Goal: Information Seeking & Learning: Learn about a topic

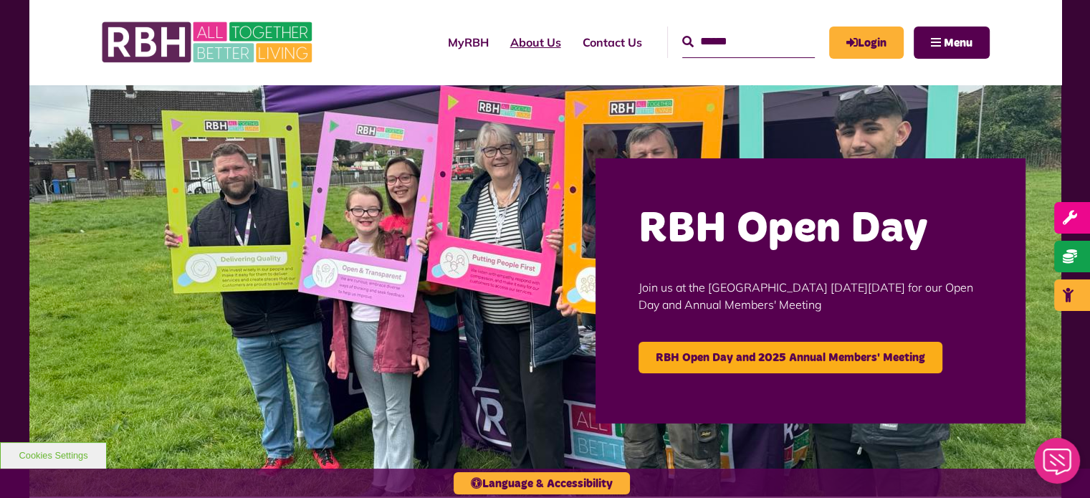
click at [515, 45] on link "About Us" at bounding box center [536, 42] width 72 height 39
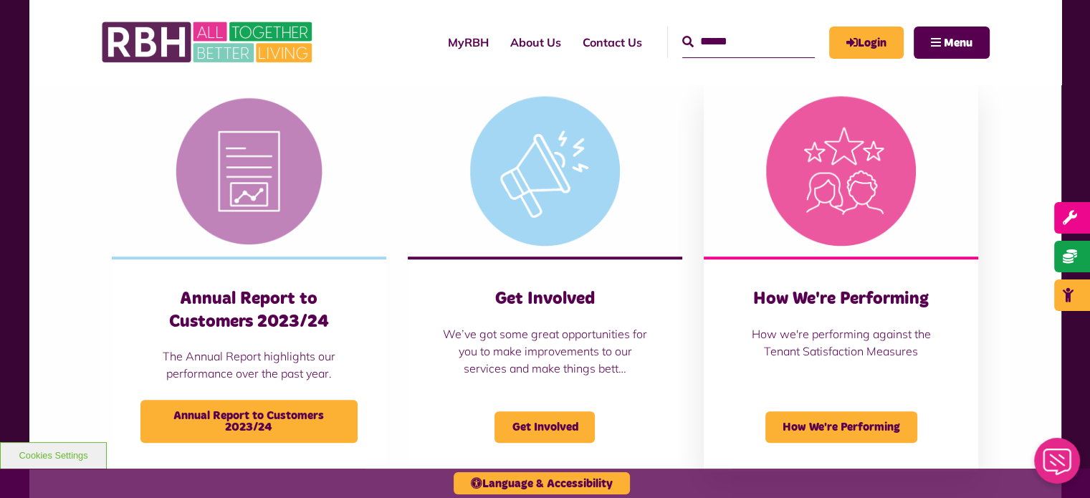
scroll to position [932, 0]
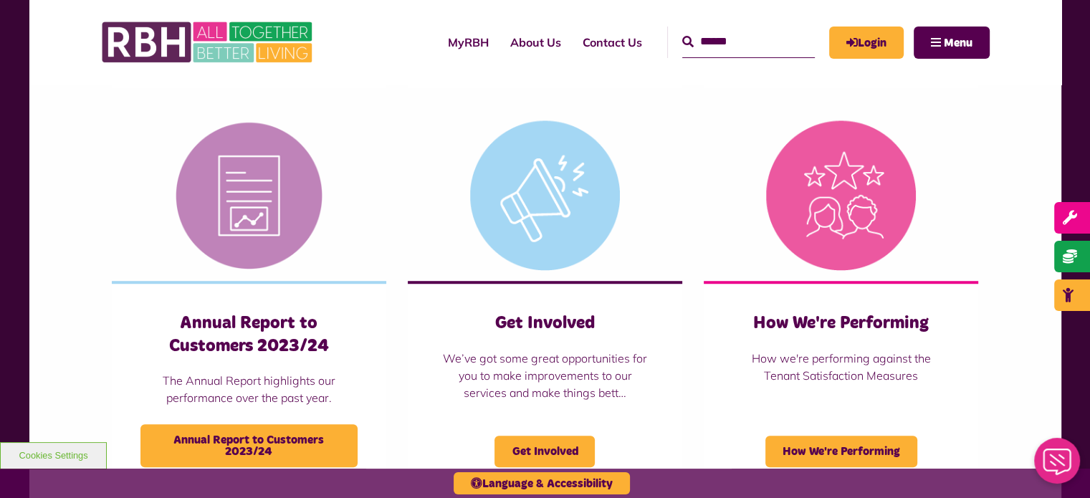
click at [708, 54] on input "Search" at bounding box center [748, 42] width 133 height 31
type input "*******"
click at [682, 34] on button "Search" at bounding box center [687, 42] width 11 height 17
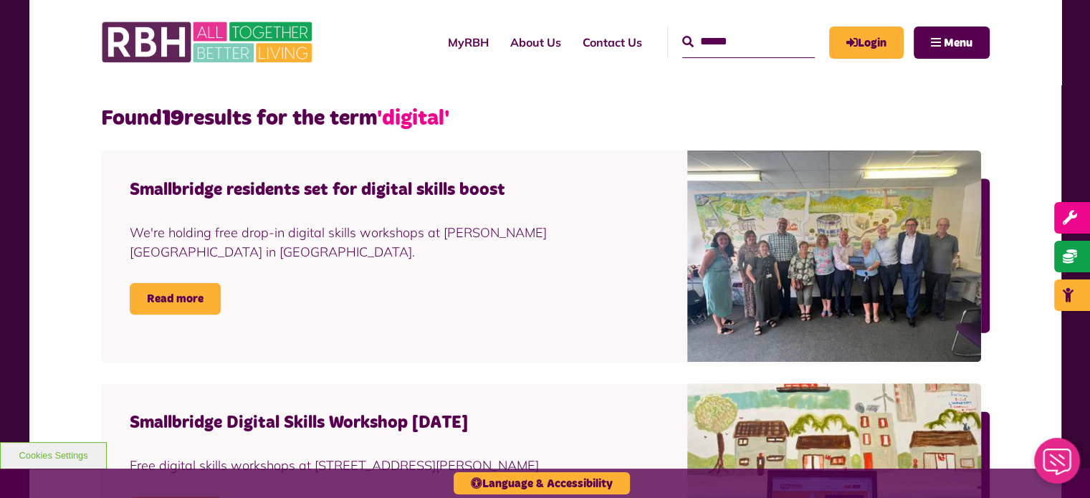
scroll to position [358, 0]
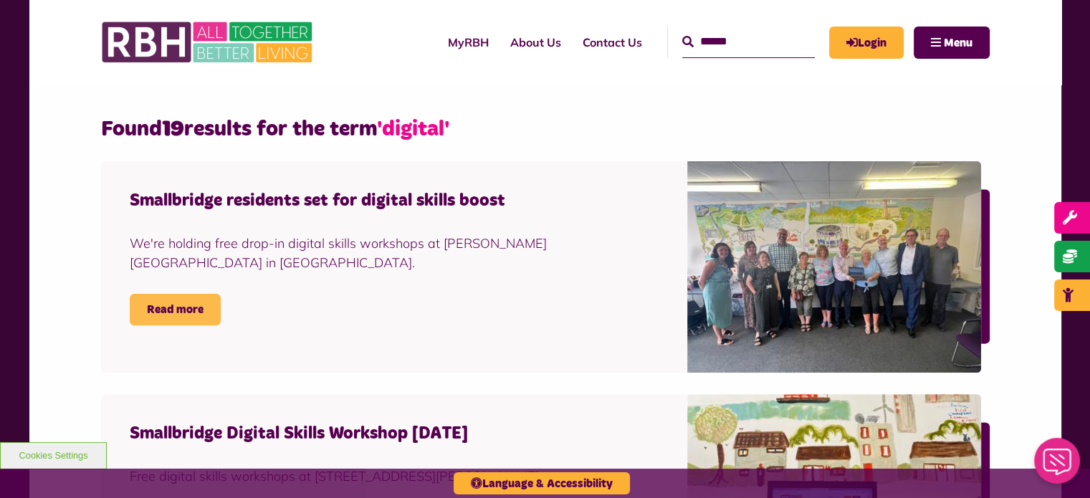
click at [163, 303] on link "Read more" at bounding box center [175, 310] width 91 height 32
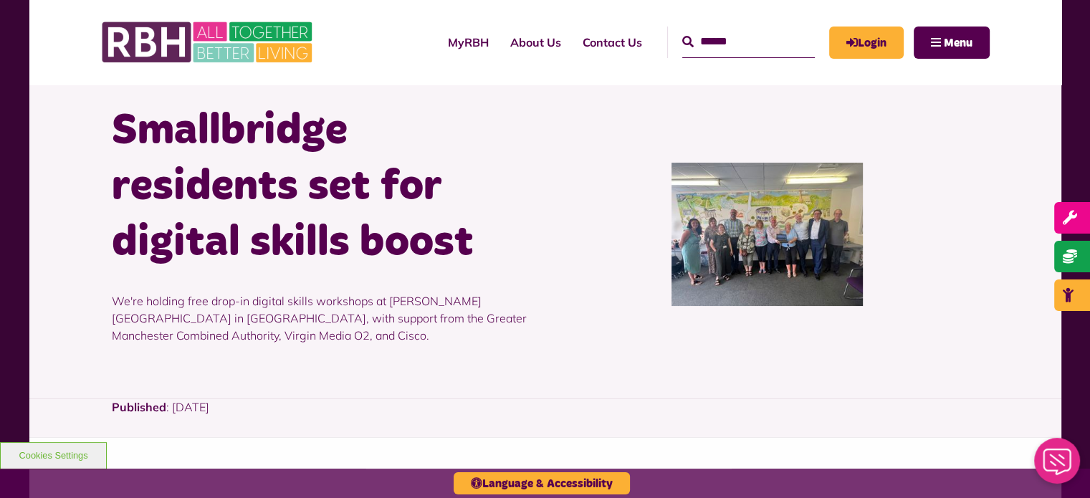
scroll to position [143, 0]
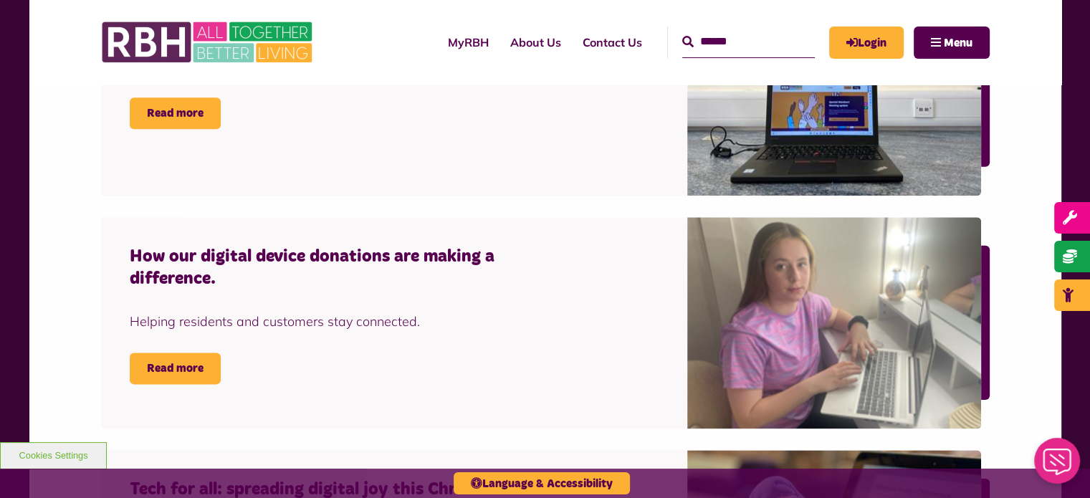
scroll to position [2007, 0]
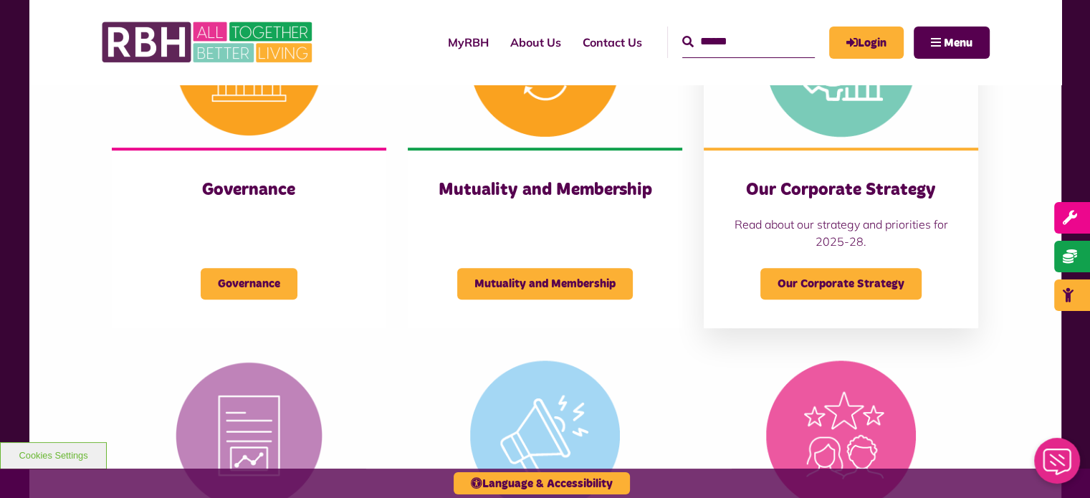
scroll to position [645, 0]
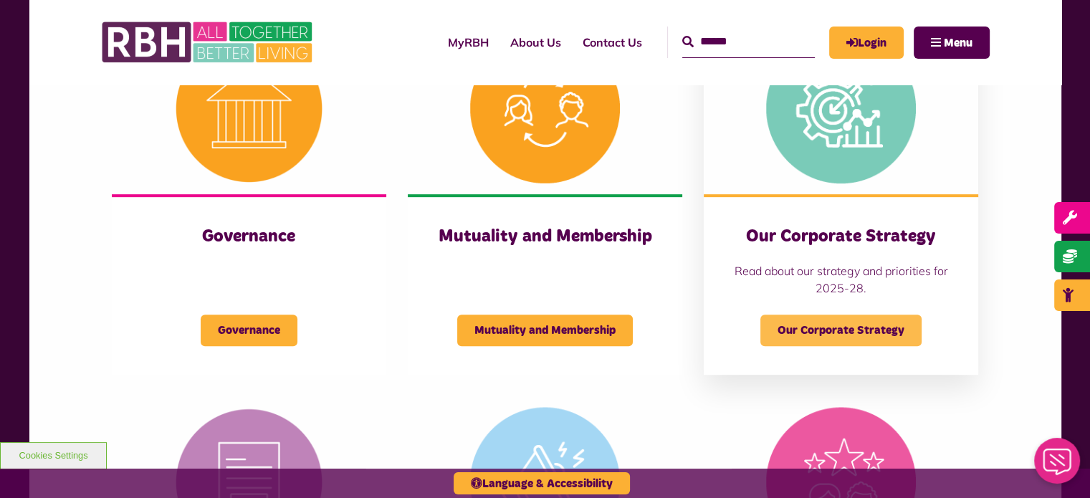
click at [847, 332] on span "Our Corporate Strategy" at bounding box center [841, 331] width 161 height 32
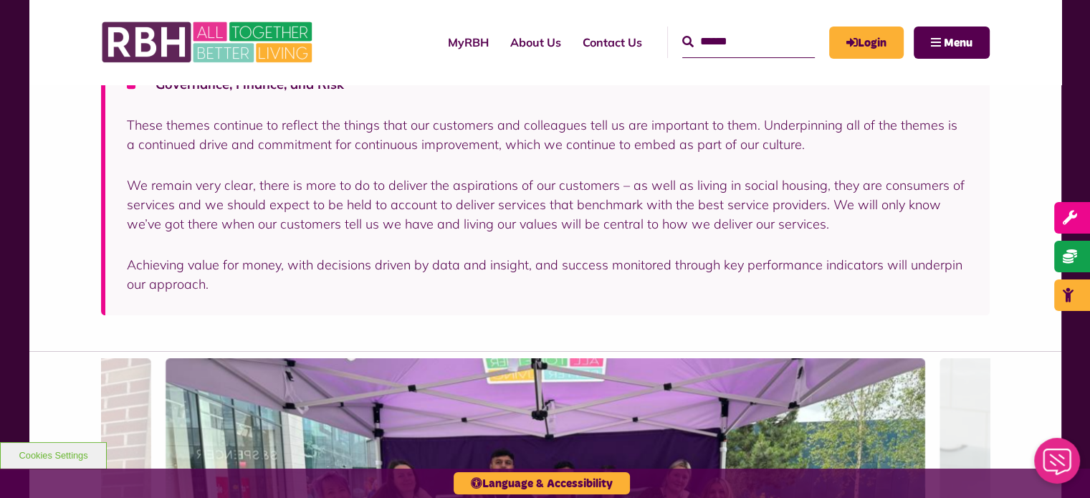
scroll to position [1505, 0]
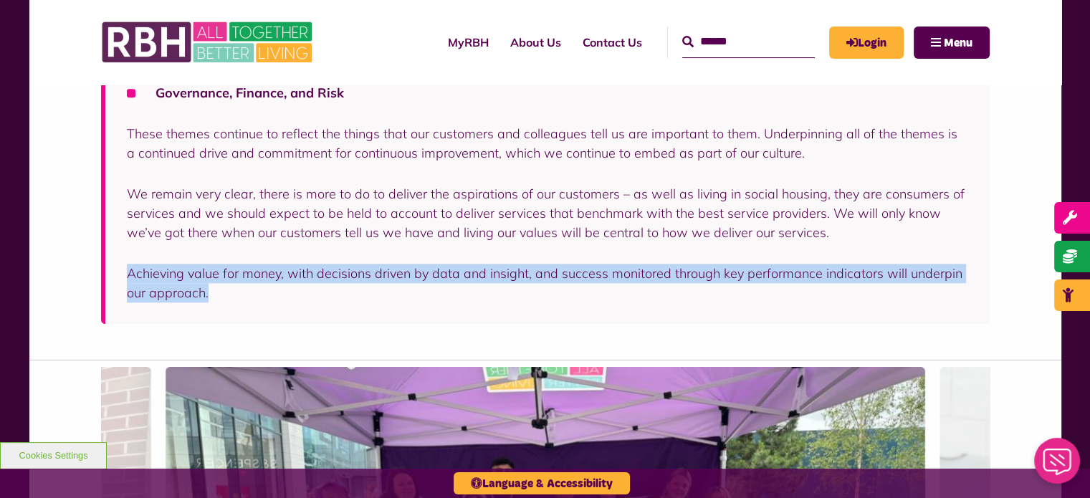
drag, startPoint x: 227, startPoint y: 277, endPoint x: 118, endPoint y: 255, distance: 111.8
click at [118, 255] on div "After talking to our customers, colleagues and Representative Body, the Board h…" at bounding box center [545, 95] width 889 height 457
copy p "Achieving value for money, with decisions driven by data and insight, and succe…"
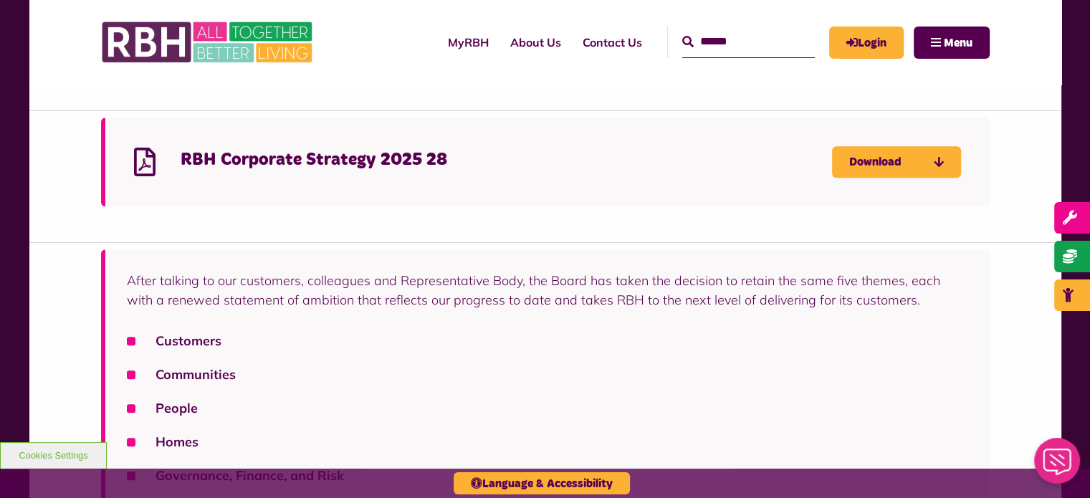
scroll to position [1147, 0]
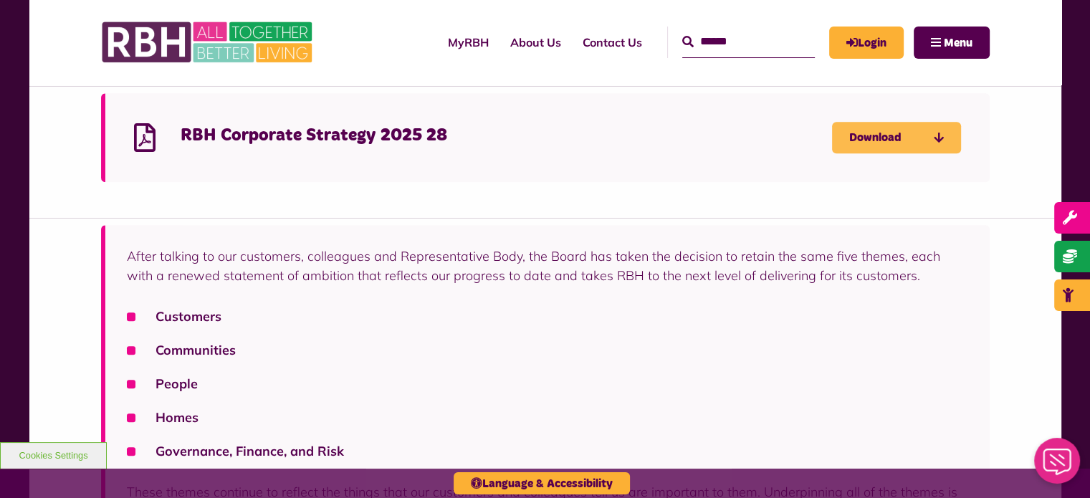
click at [871, 122] on link "Download" at bounding box center [896, 138] width 129 height 32
